Goal: Task Accomplishment & Management: Use online tool/utility

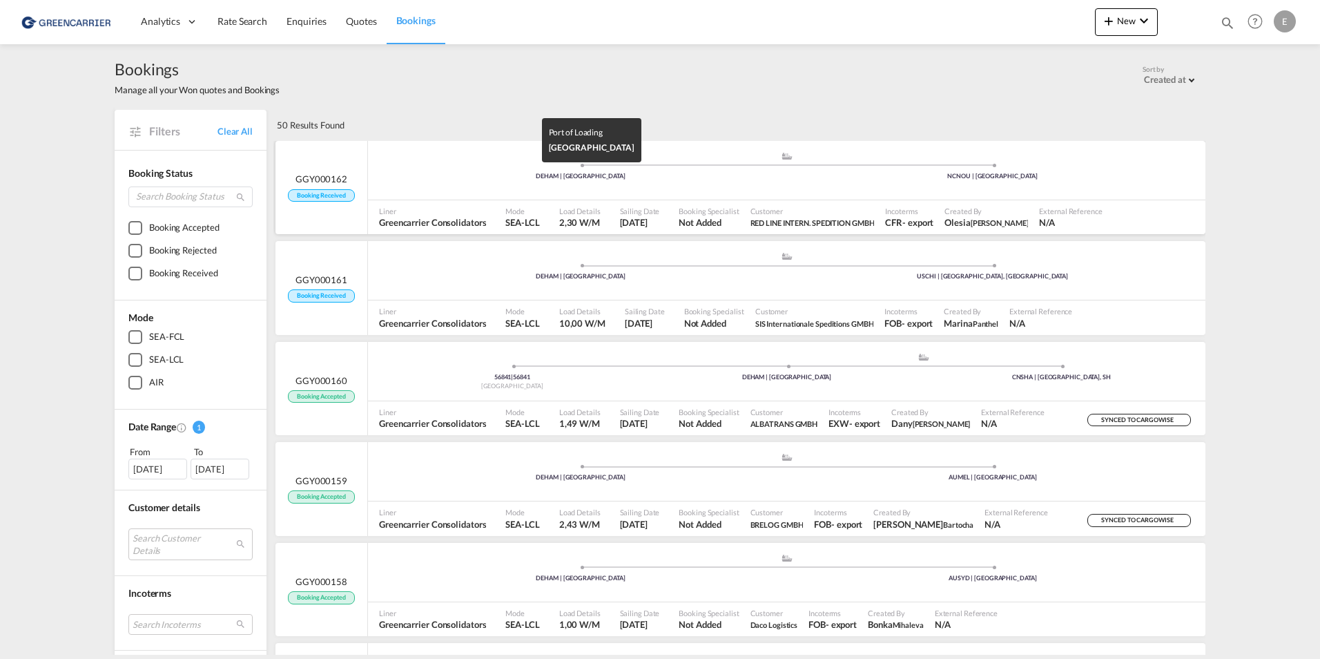
click at [726, 180] on div "DEHAM | [GEOGRAPHIC_DATA]" at bounding box center [581, 176] width 412 height 9
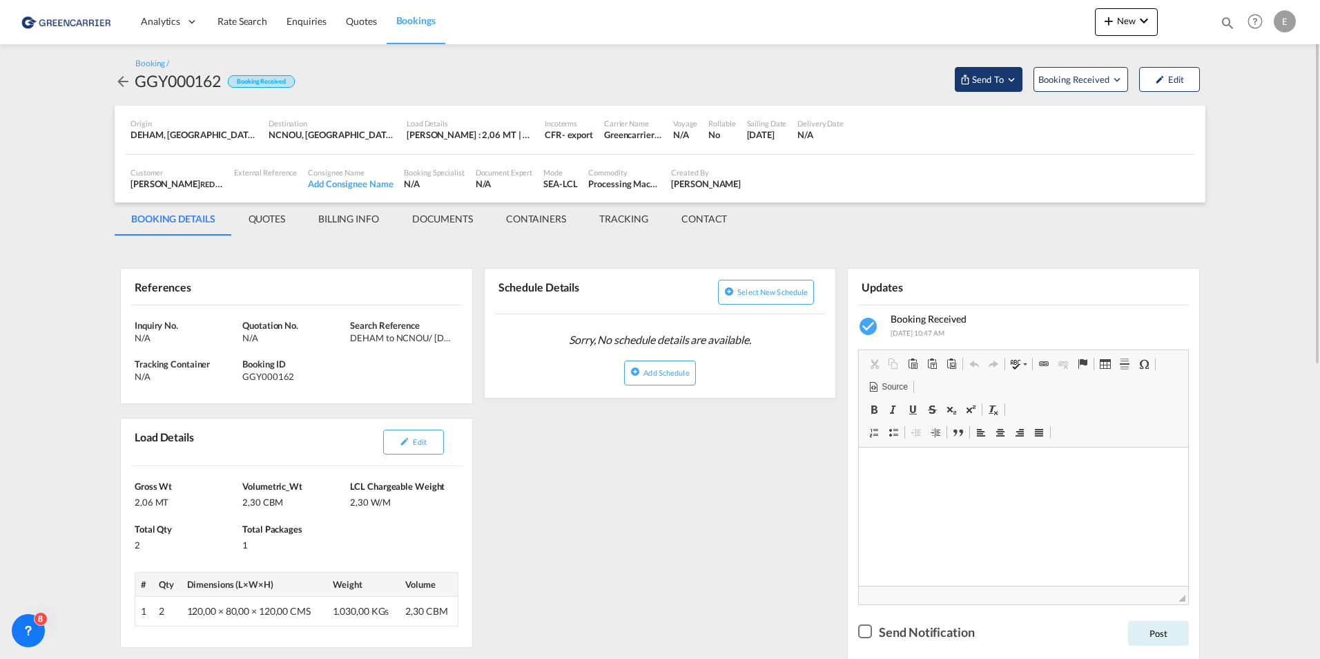
click at [994, 69] on button "Send To" at bounding box center [989, 79] width 68 height 25
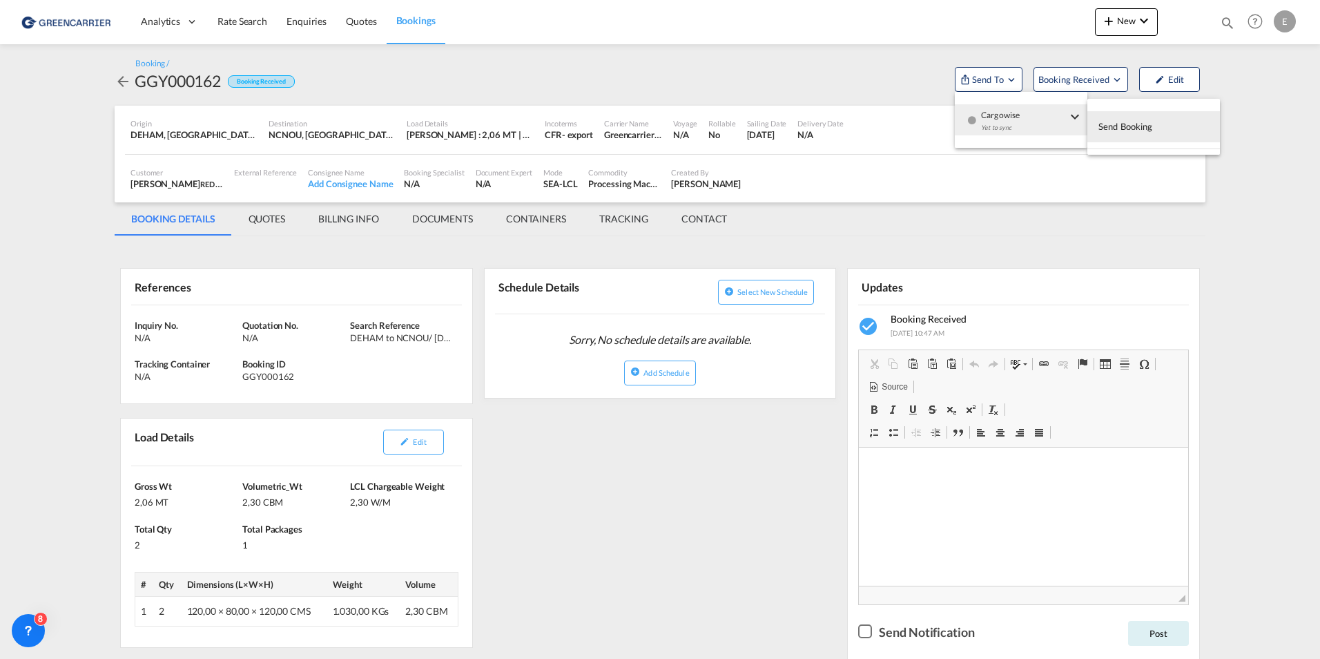
click at [1130, 125] on span "Send Booking" at bounding box center [1126, 126] width 55 height 22
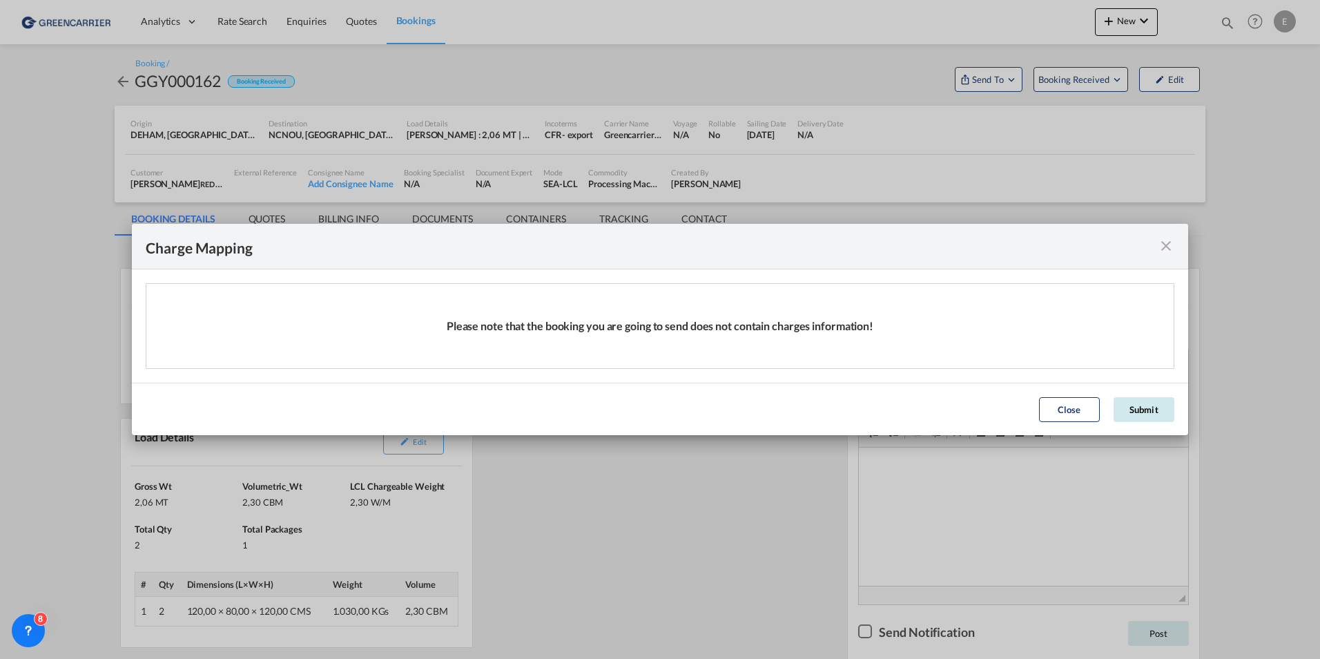
click at [1157, 416] on button "Submit" at bounding box center [1144, 409] width 61 height 25
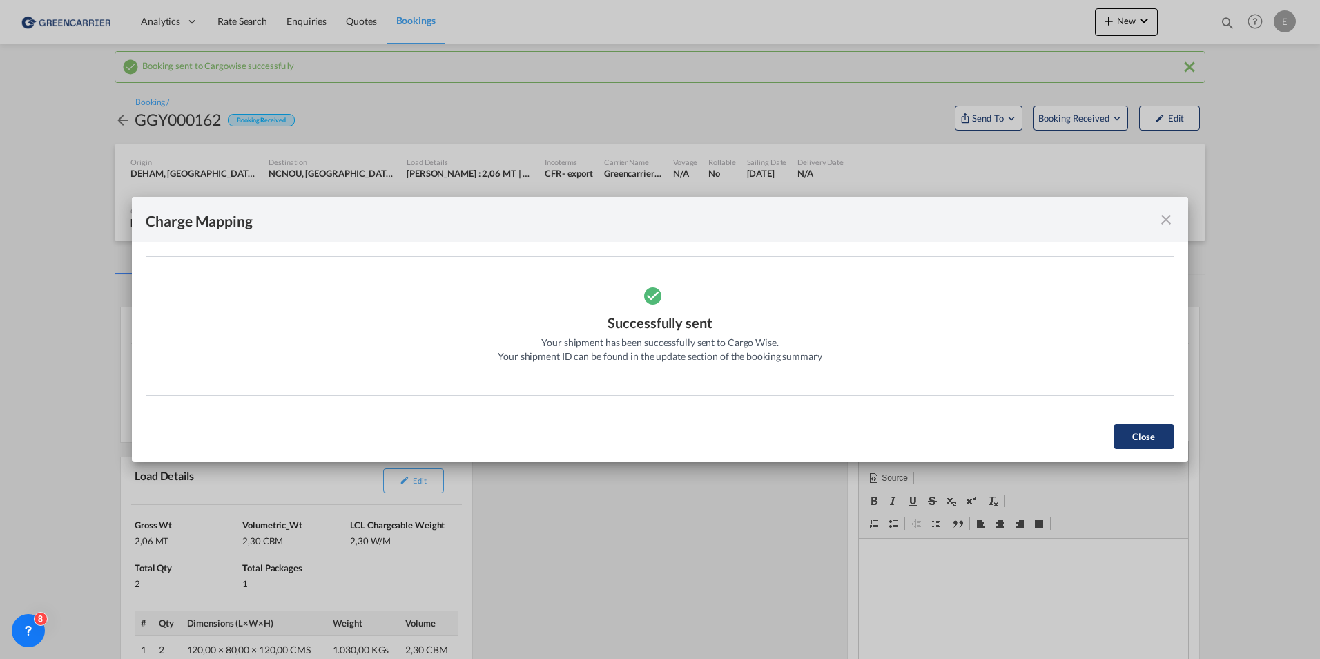
click at [1148, 428] on button "Close" at bounding box center [1144, 436] width 61 height 25
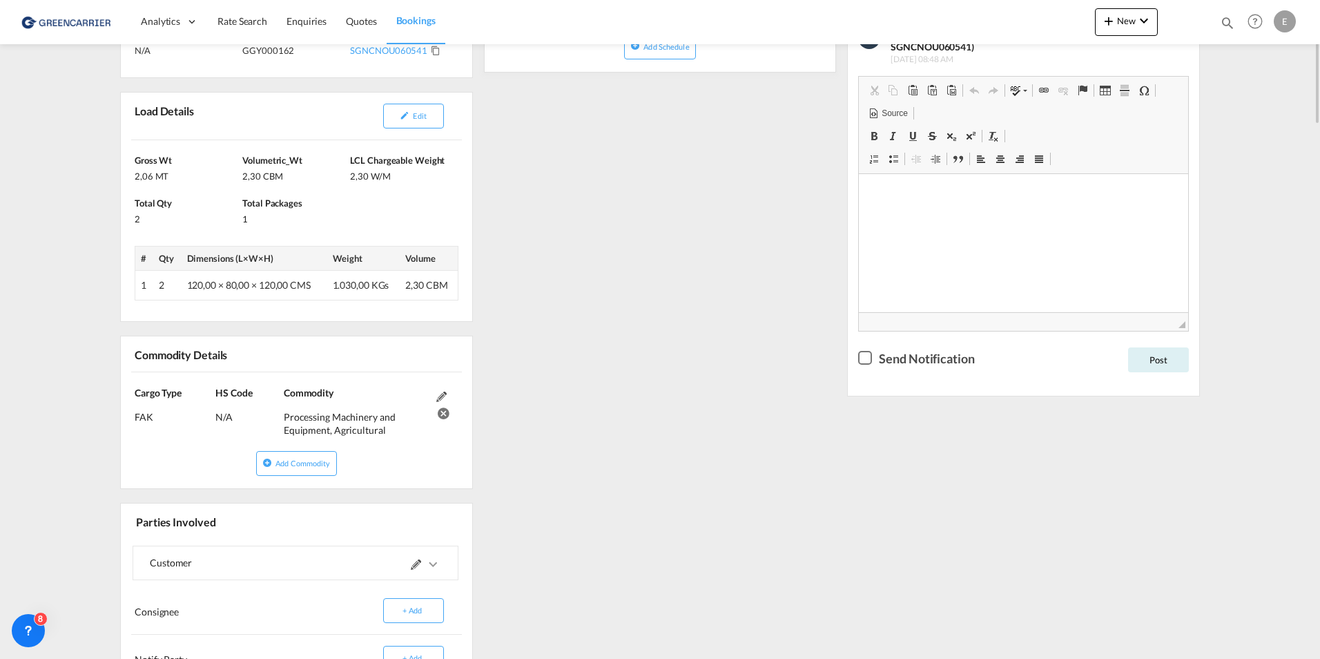
scroll to position [88, 0]
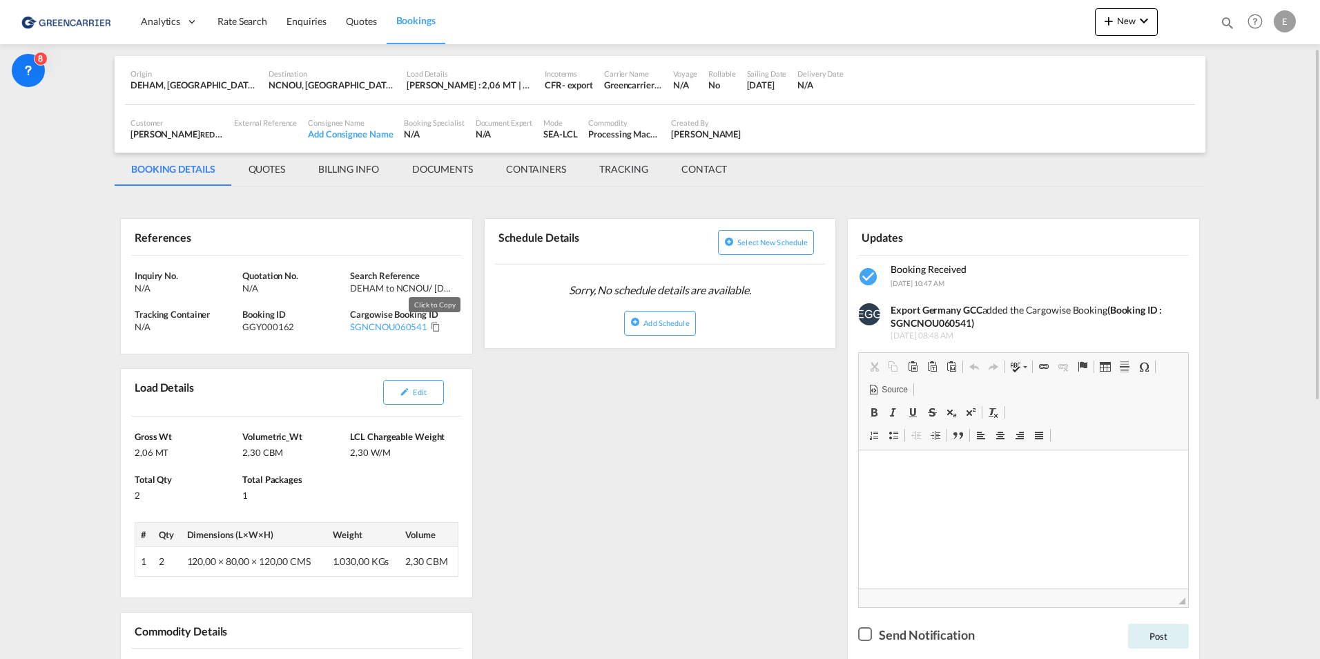
click at [432, 330] on md-icon "Click to Copy" at bounding box center [436, 327] width 10 height 10
